Goal: Information Seeking & Learning: Learn about a topic

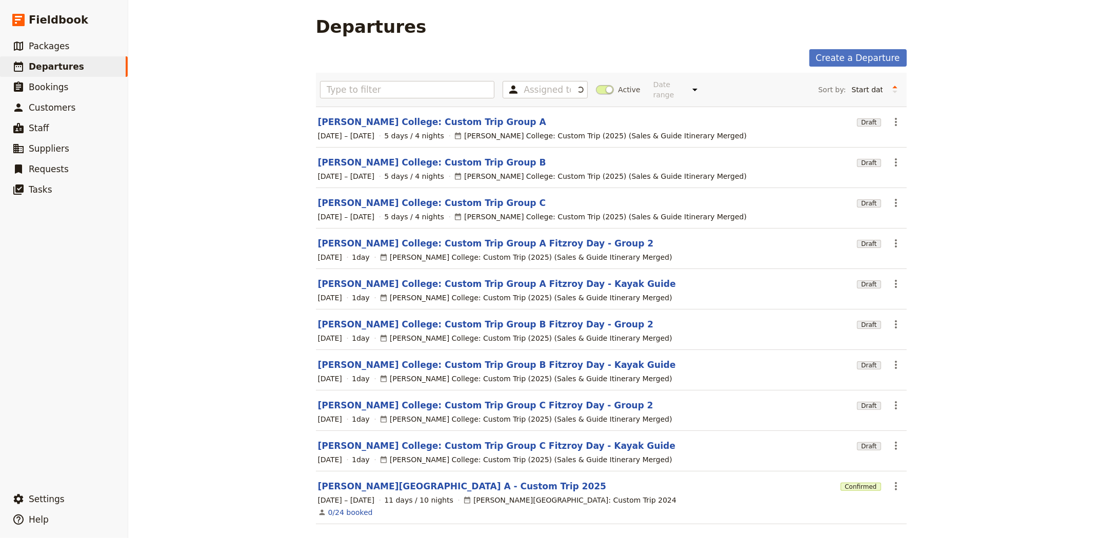
scroll to position [30, 0]
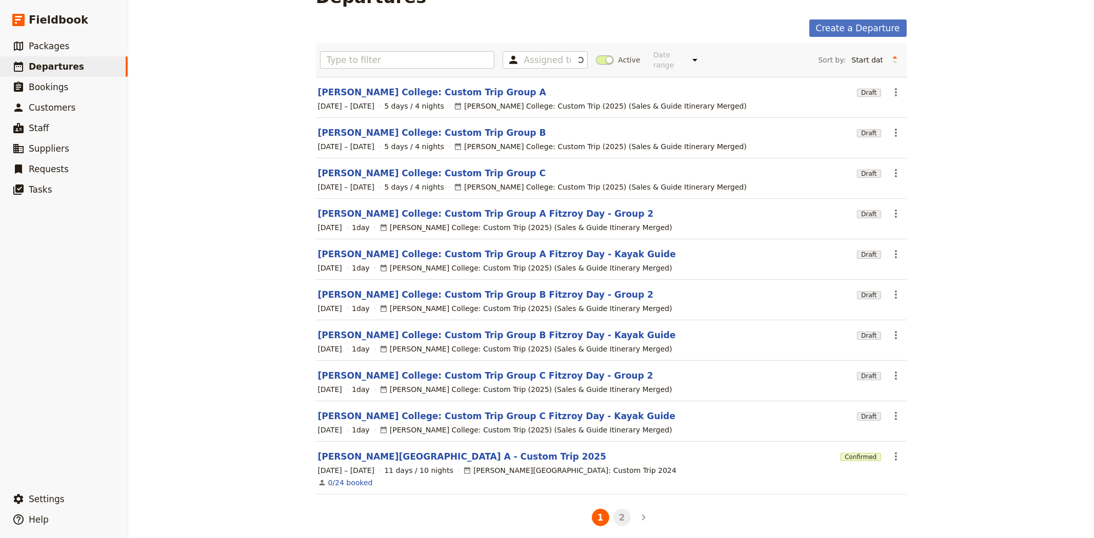
click at [622, 509] on button "2" at bounding box center [621, 517] width 17 height 17
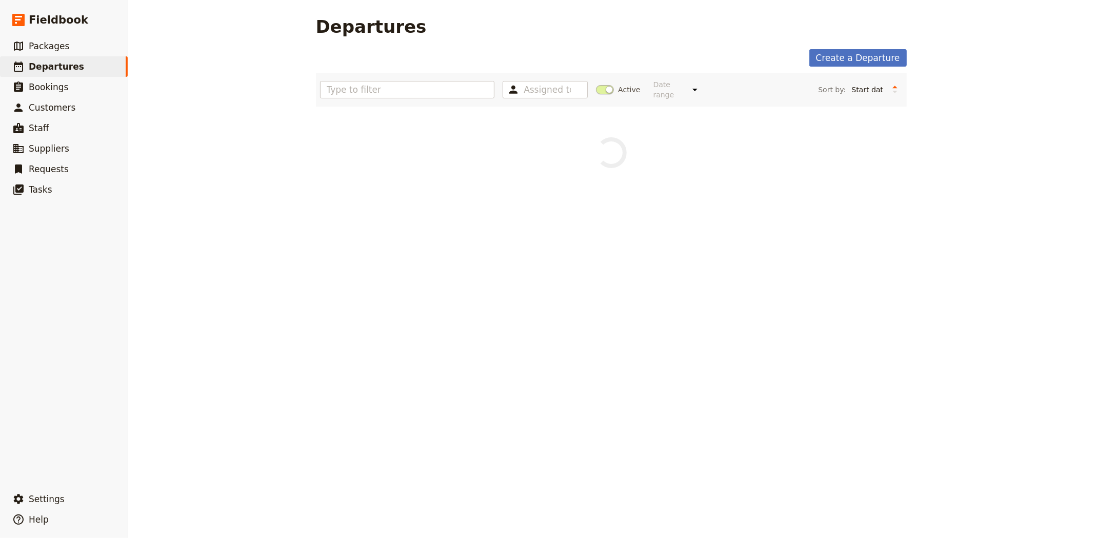
scroll to position [0, 0]
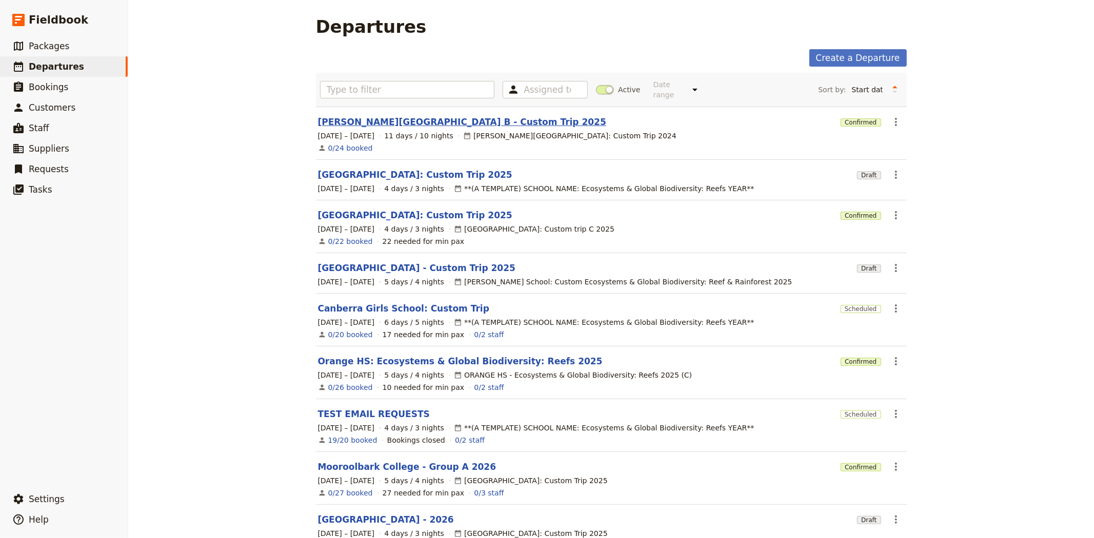
click at [370, 116] on link "[PERSON_NAME][GEOGRAPHIC_DATA] B - Custom Trip 2025" at bounding box center [462, 122] width 288 height 12
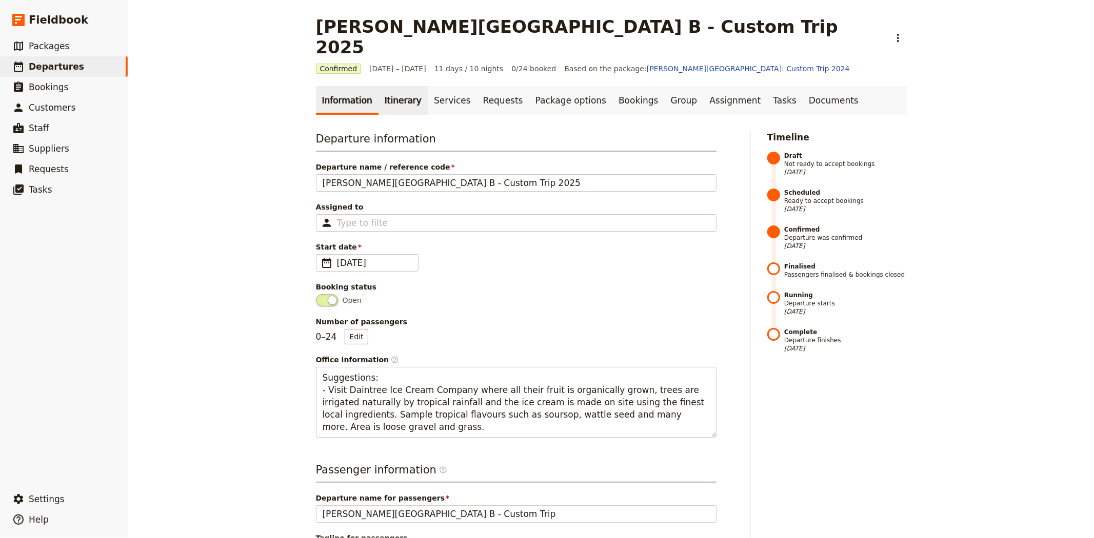
click at [383, 86] on link "Itinerary" at bounding box center [402, 100] width 49 height 29
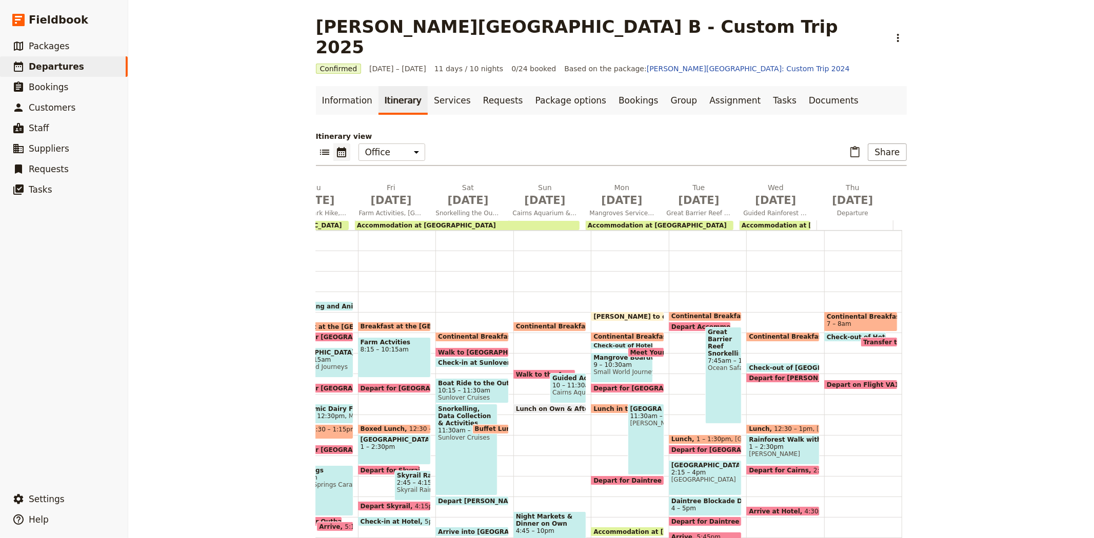
scroll to position [61, 0]
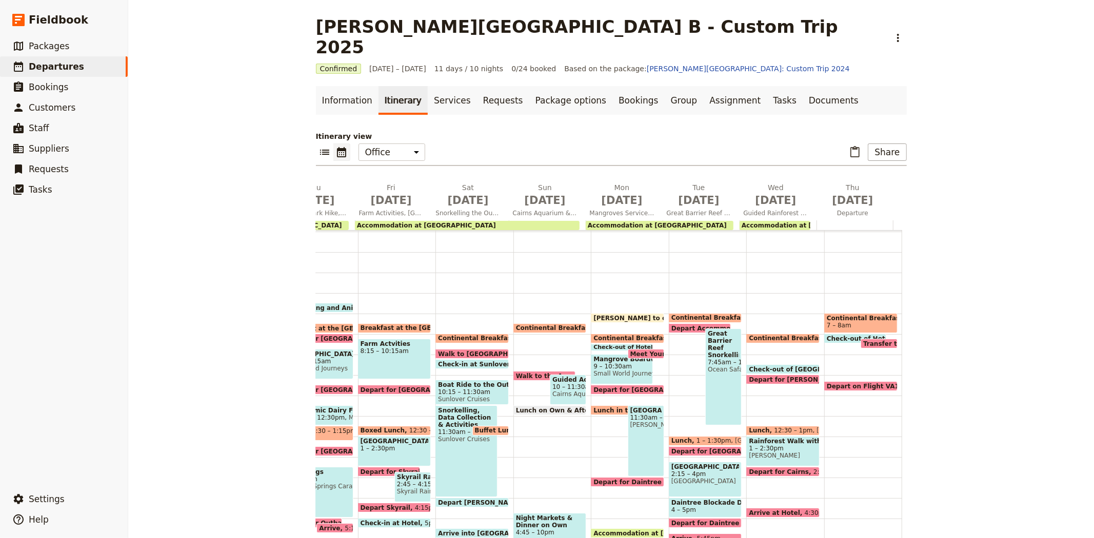
click at [760, 335] on span "Continental Breakfast at Hotel" at bounding box center [804, 338] width 111 height 7
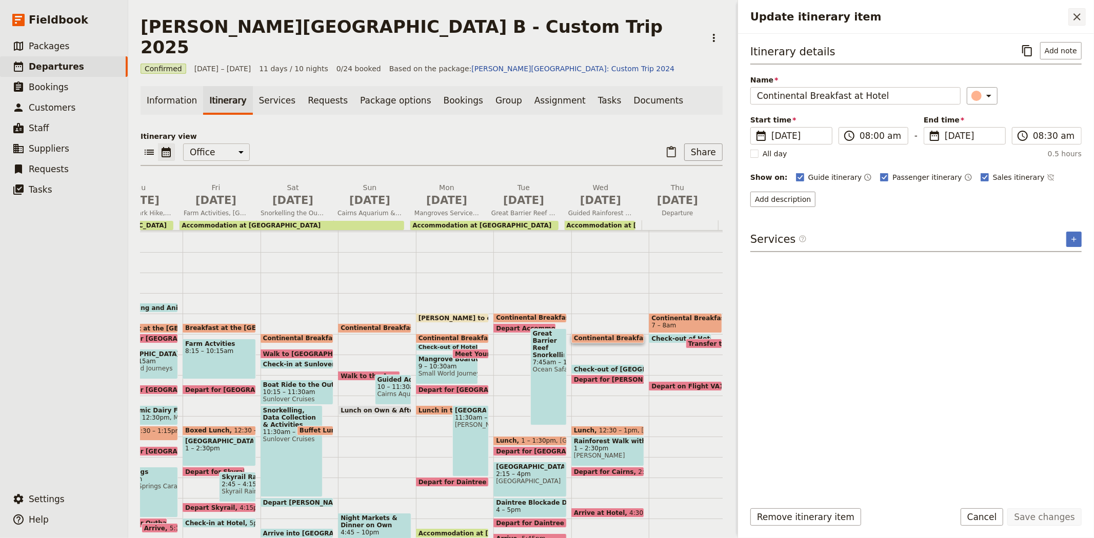
click at [1074, 16] on icon "Close drawer" at bounding box center [1077, 17] width 12 height 12
